Goal: Transaction & Acquisition: Purchase product/service

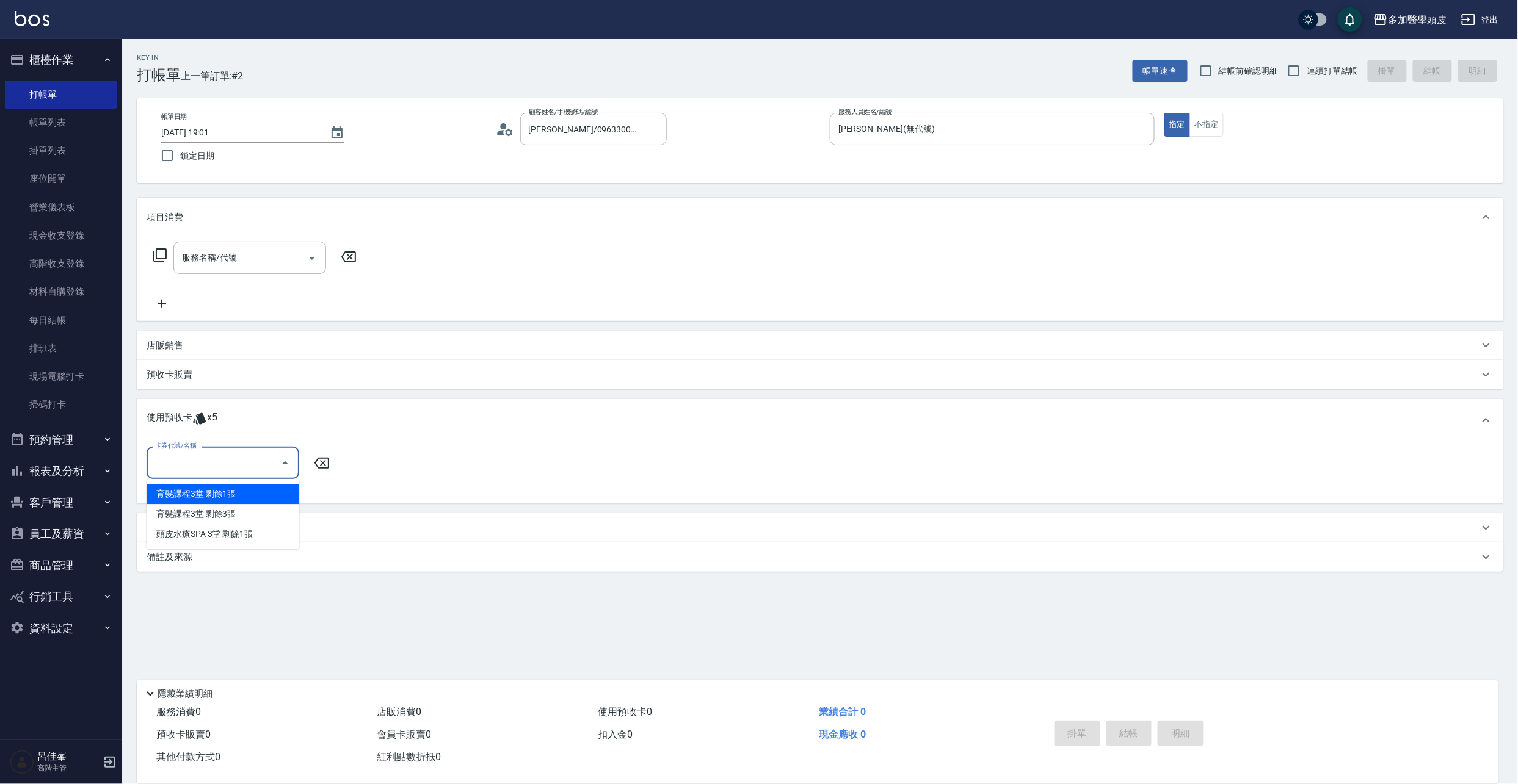
click at [256, 496] on div "育髮課程3堂 剩餘1張" at bounding box center [223, 494] width 153 height 20
type input "育髮課程3[PERSON_NAME]"
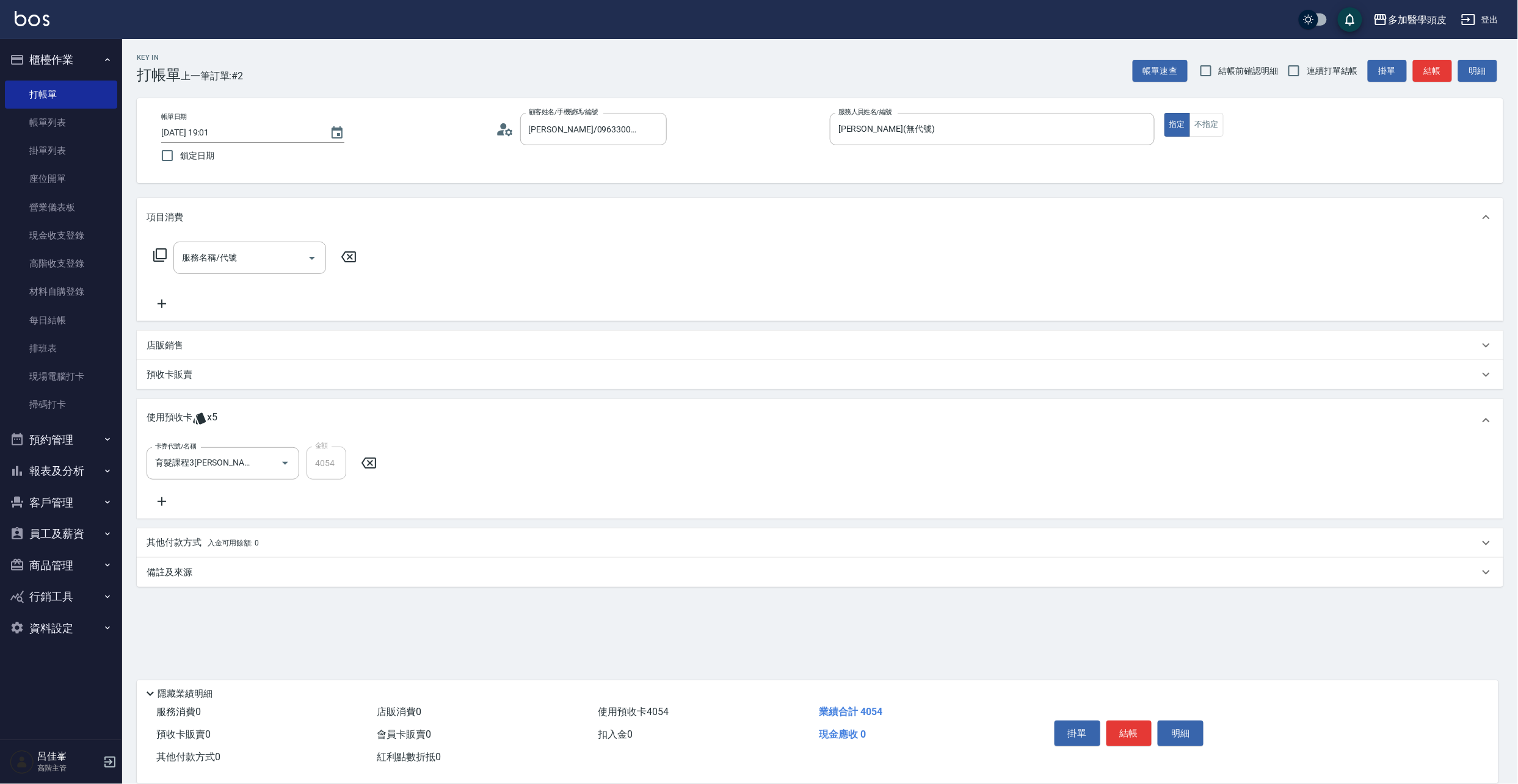
click at [157, 341] on p "店販銷售" at bounding box center [164, 345] width 37 height 13
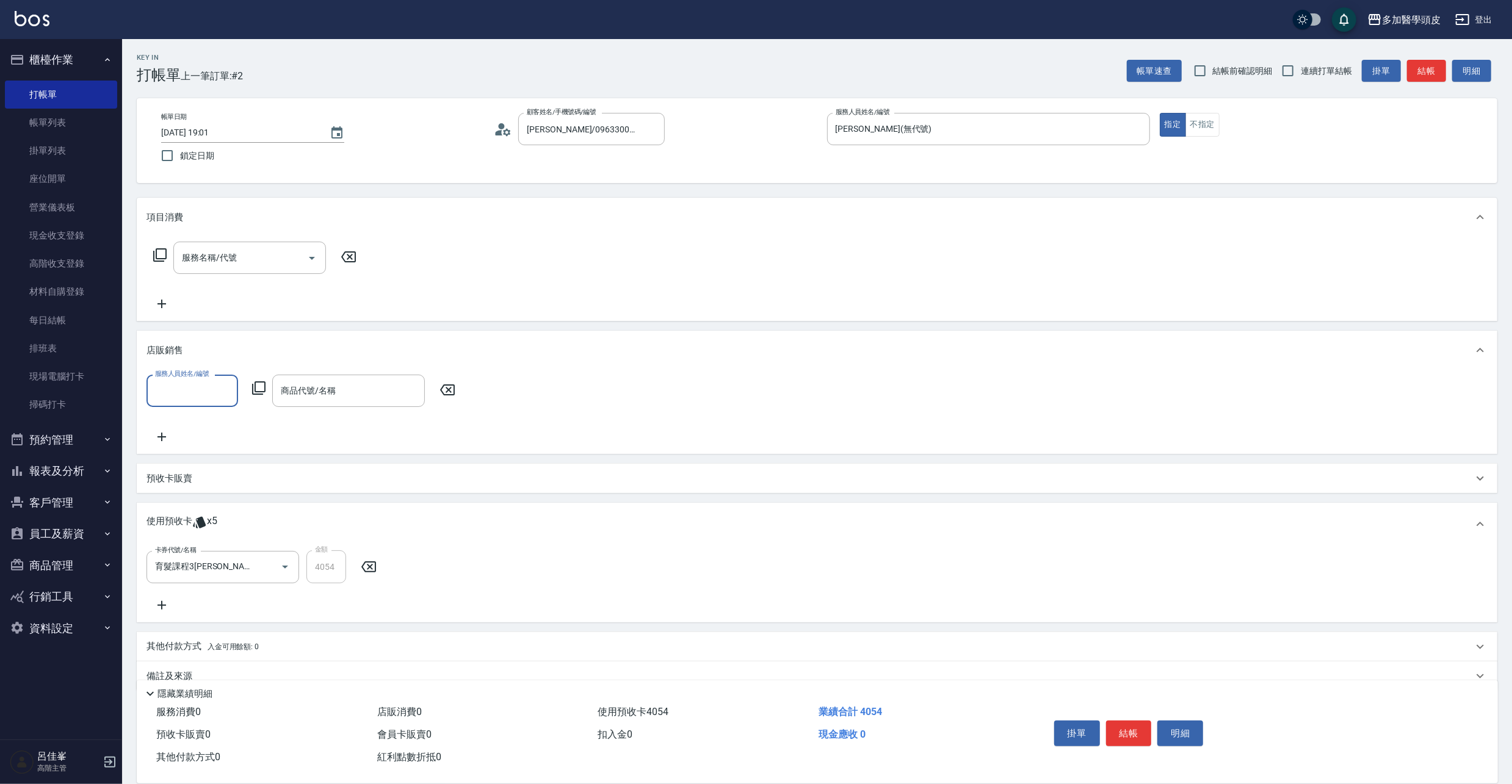
scroll to position [1, 0]
click at [227, 382] on input "服務人員姓名/編號" at bounding box center [192, 391] width 81 height 21
click at [201, 462] on span "[PERSON_NAME](無代號)" at bounding box center [185, 468] width 58 height 13
type input "[PERSON_NAME](無代號)"
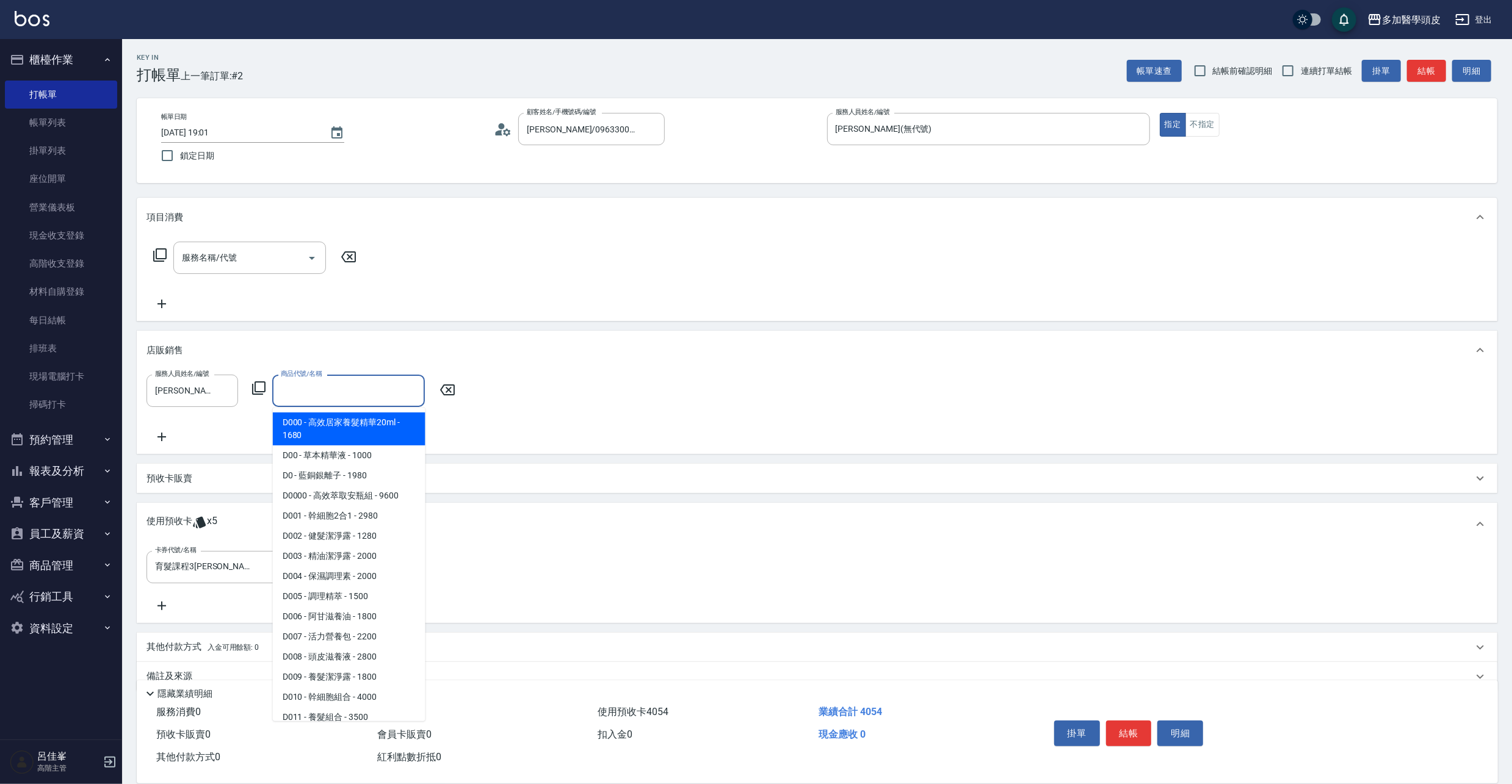
click at [366, 394] on input "商品代號/名稱" at bounding box center [348, 391] width 141 height 21
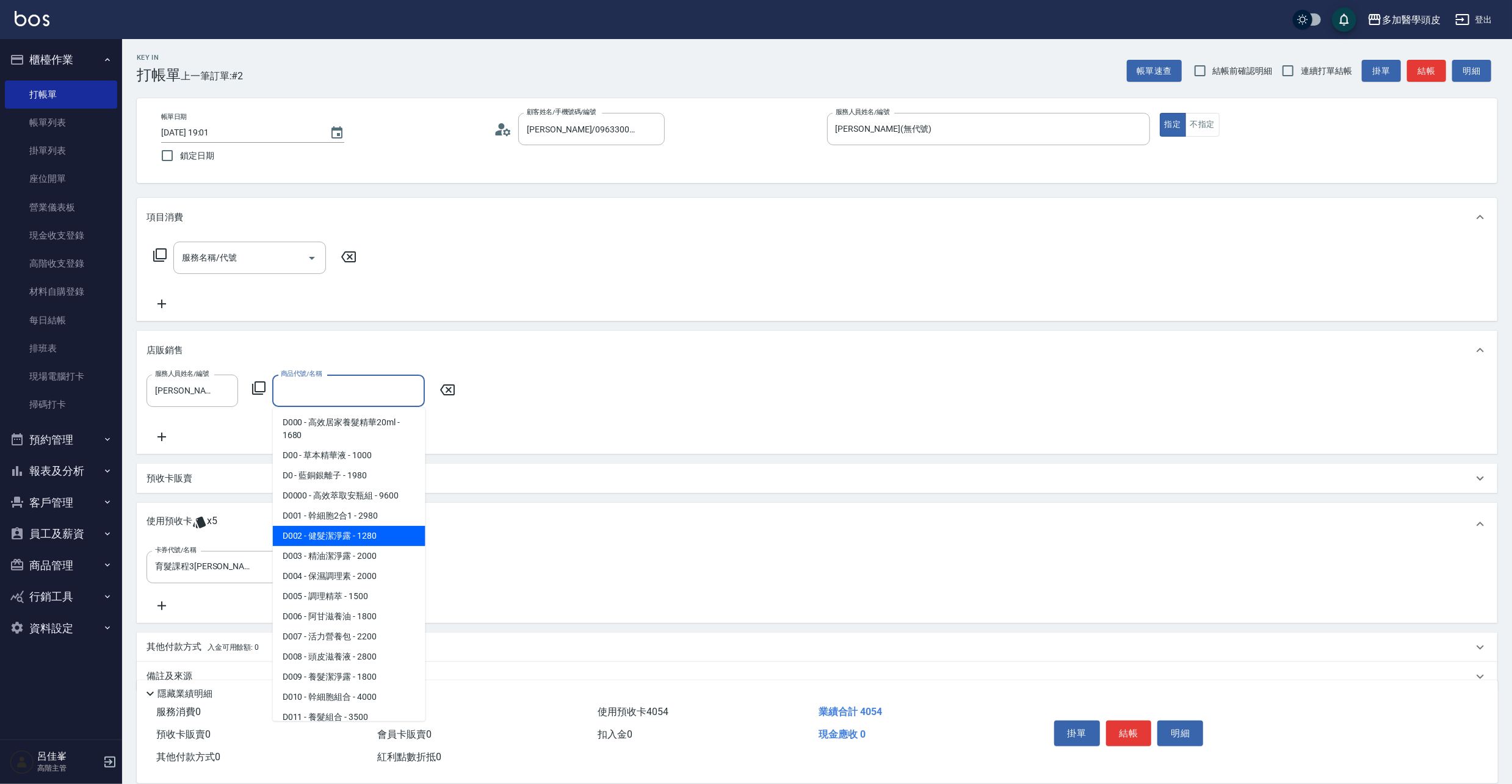
click at [362, 540] on span "D002 - 健髮潔淨露 - 1280" at bounding box center [350, 536] width 153 height 20
type input "健髮潔淨露"
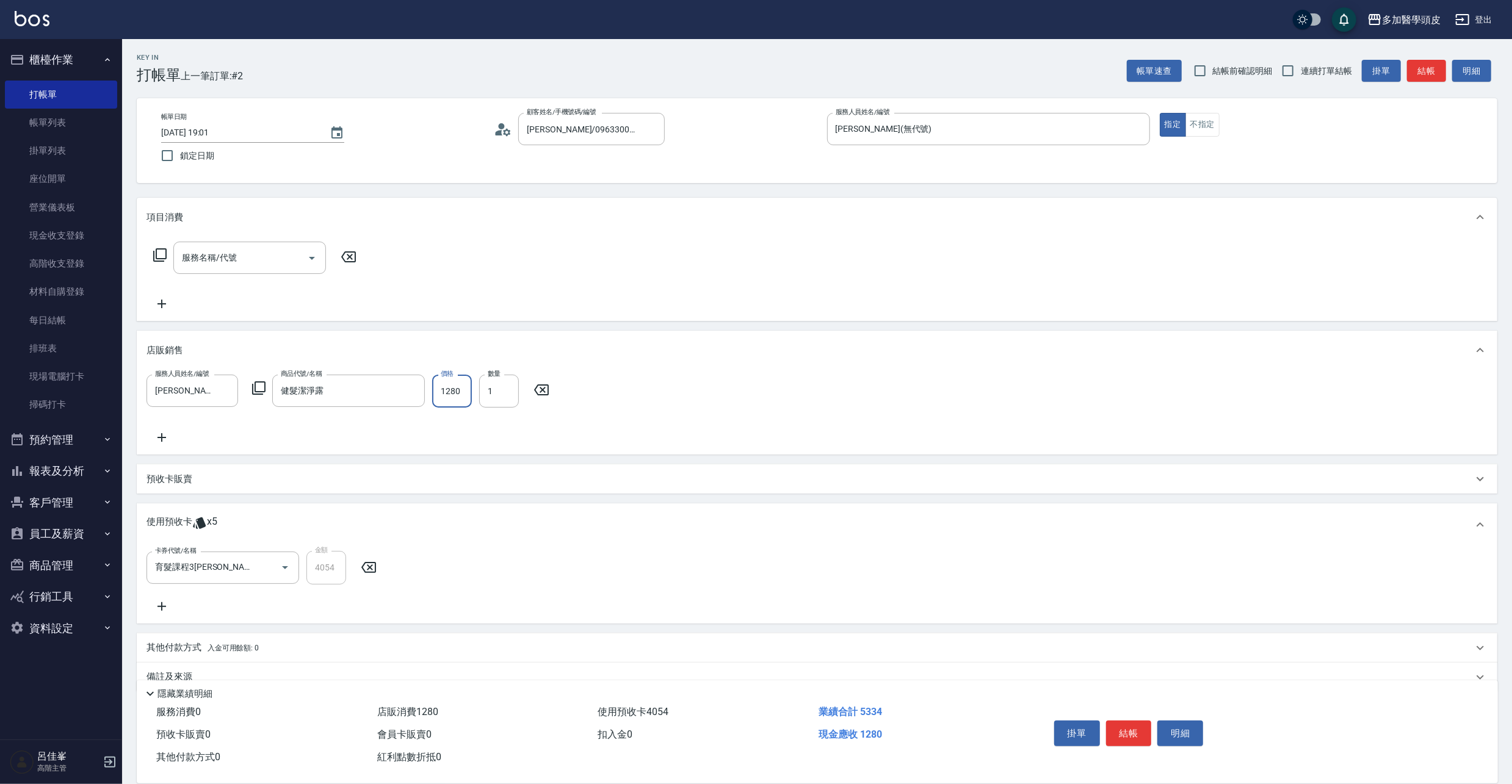
click at [462, 386] on input "1280" at bounding box center [452, 391] width 40 height 33
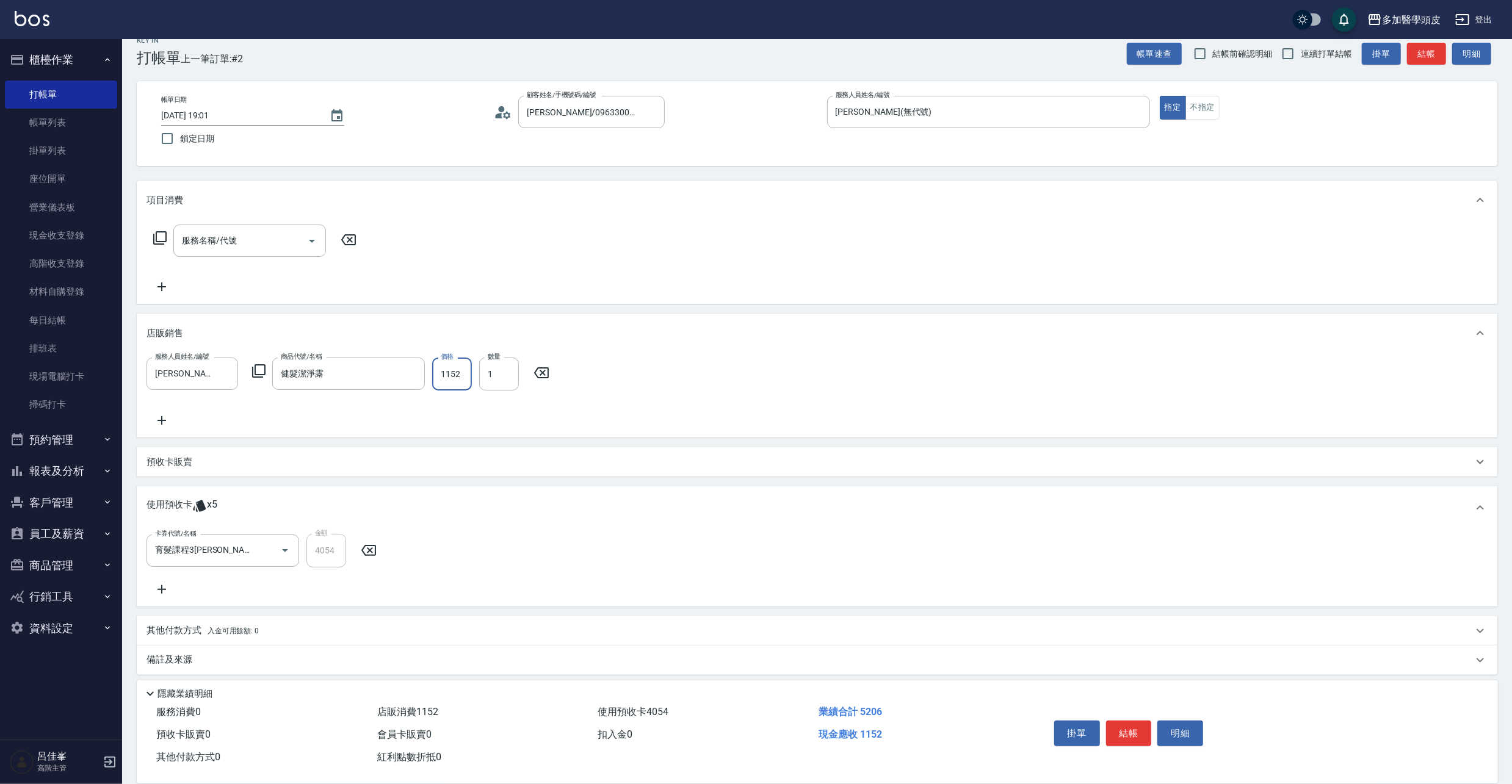
scroll to position [22, 0]
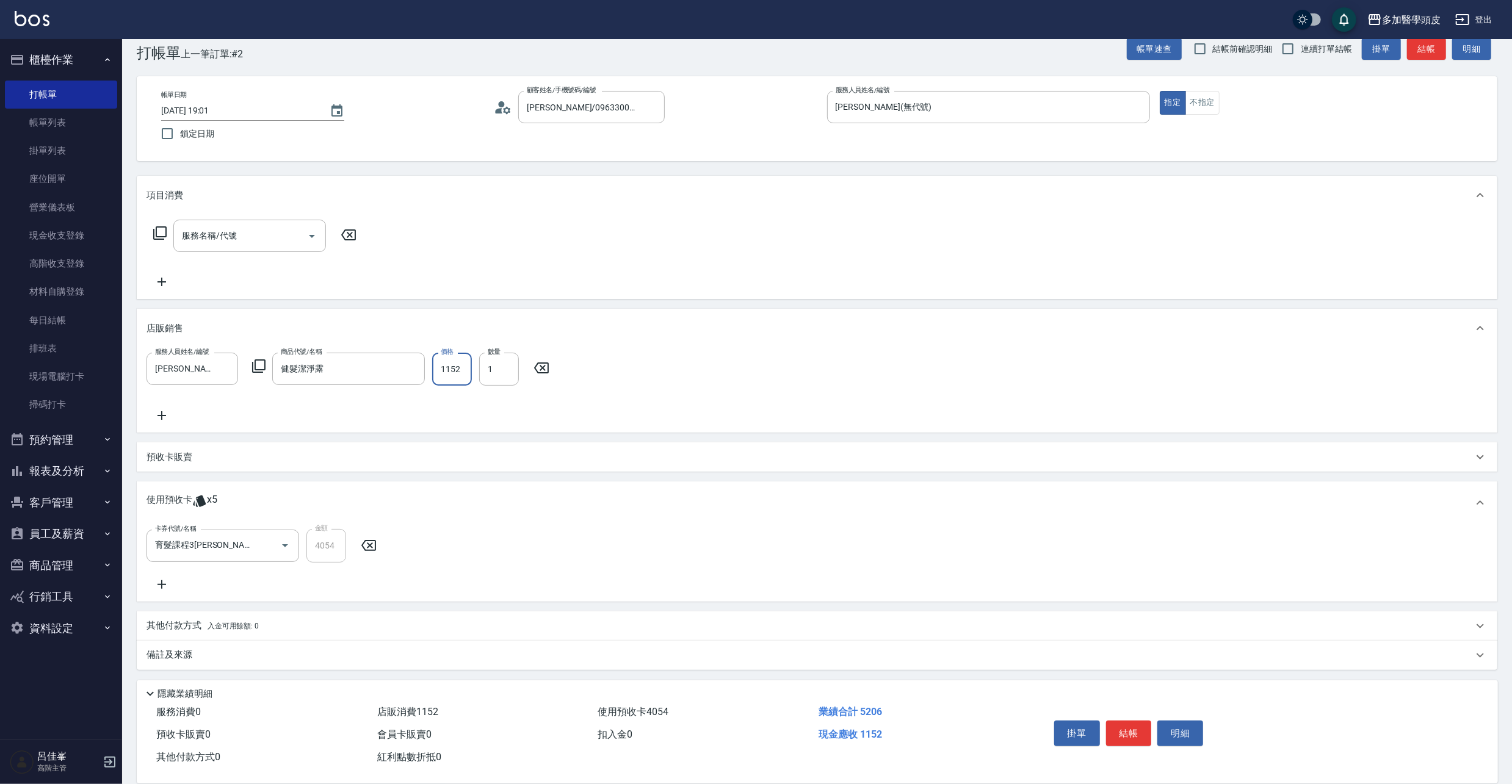
type input "1152"
click at [210, 626] on span "入金可用餘額: 0" at bounding box center [234, 626] width 52 height 9
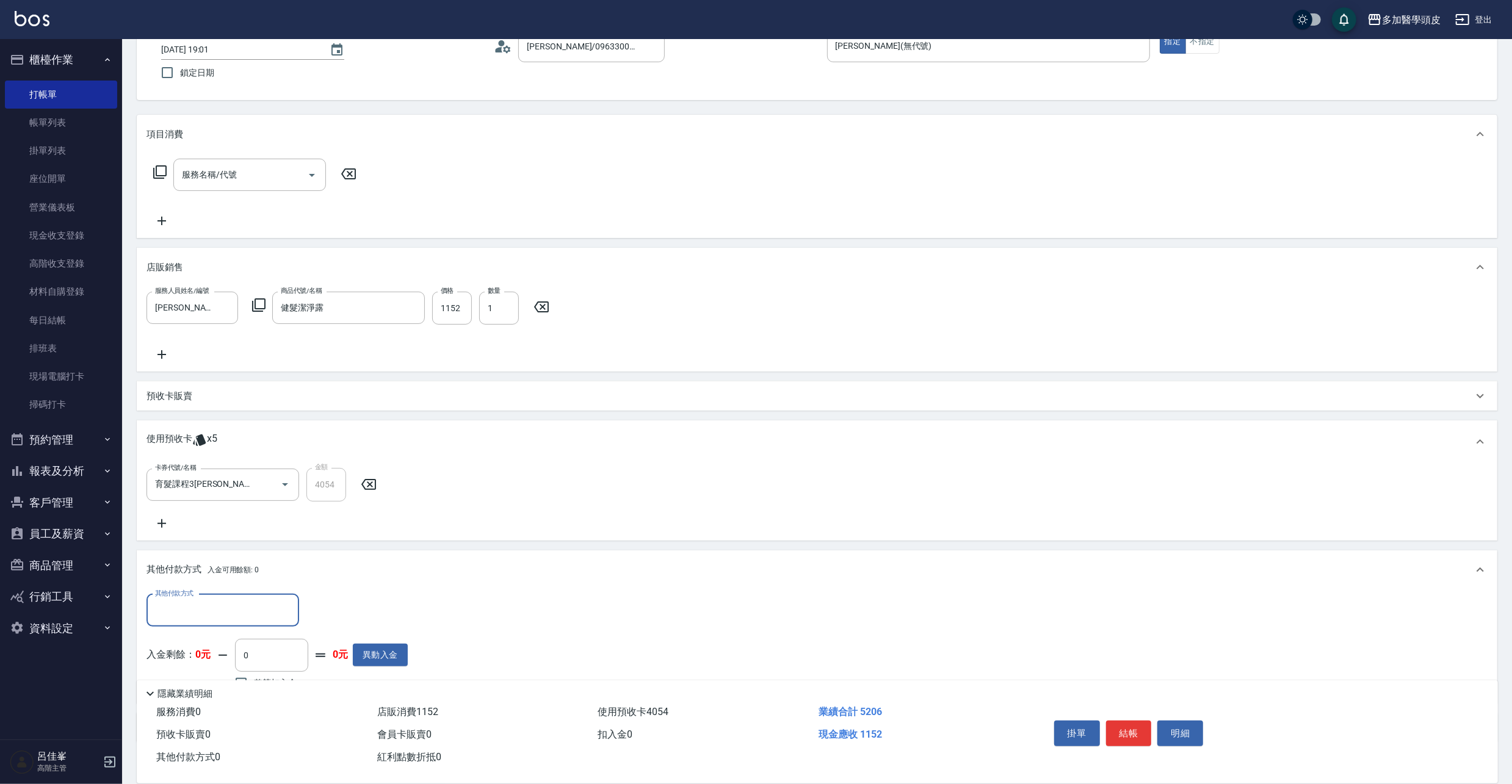
scroll to position [156, 0]
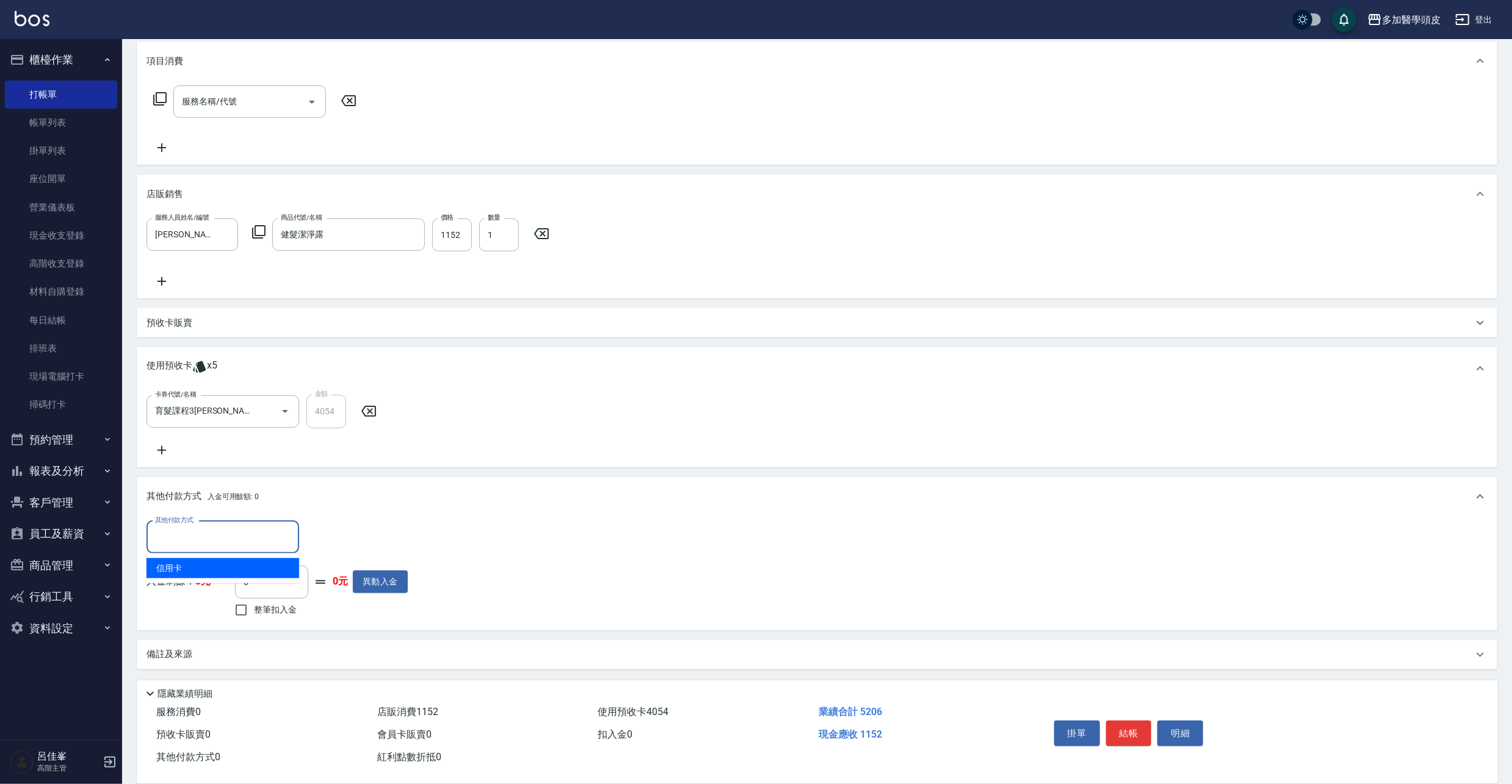
click at [227, 546] on input "其他付款方式" at bounding box center [223, 537] width 141 height 21
click at [215, 569] on span "信用卡" at bounding box center [223, 568] width 153 height 20
type input "信用卡"
click at [336, 540] on input "0" at bounding box center [352, 537] width 91 height 33
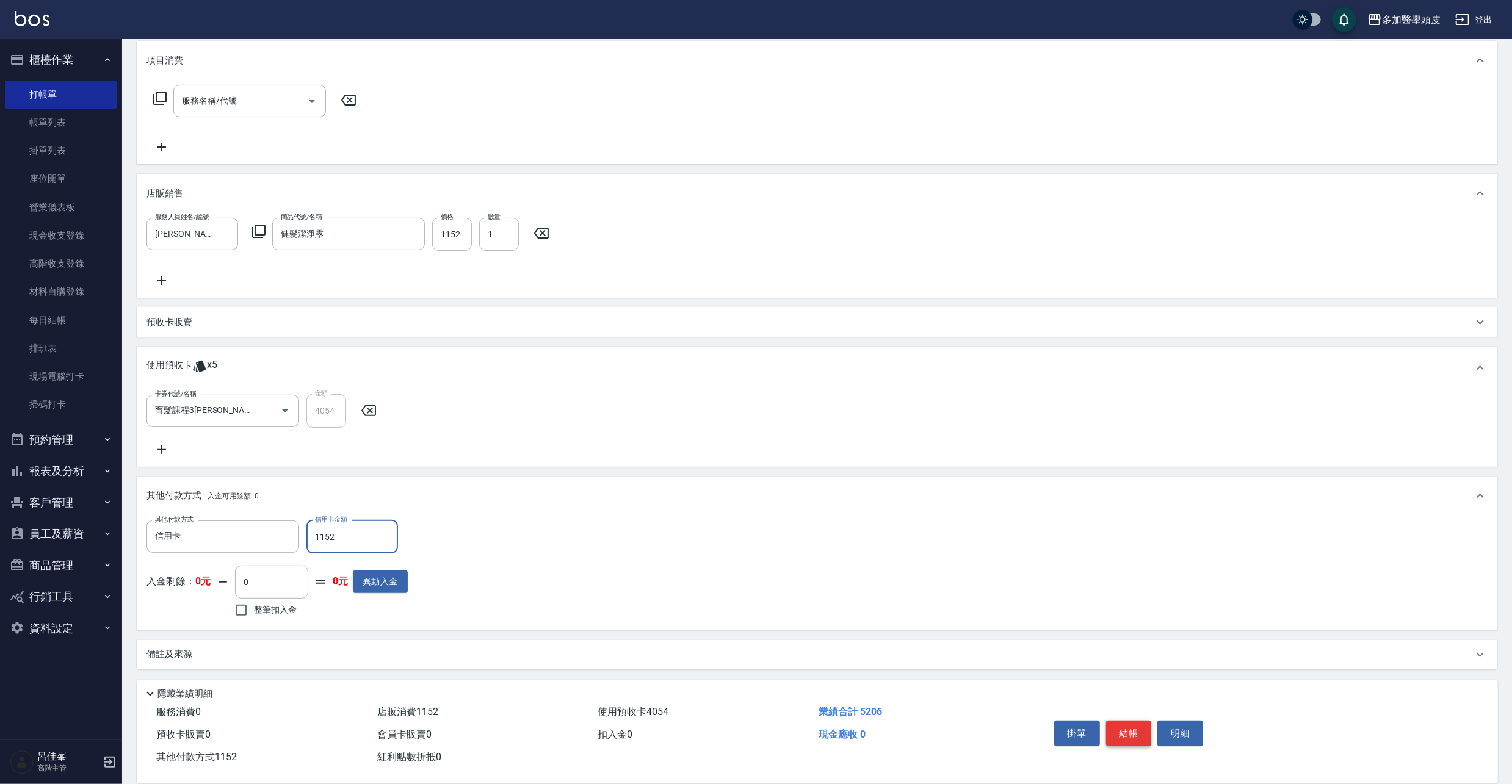
type input "1152"
click at [1121, 728] on button "結帳" at bounding box center [1129, 733] width 46 height 26
